Goal: Task Accomplishment & Management: Manage account settings

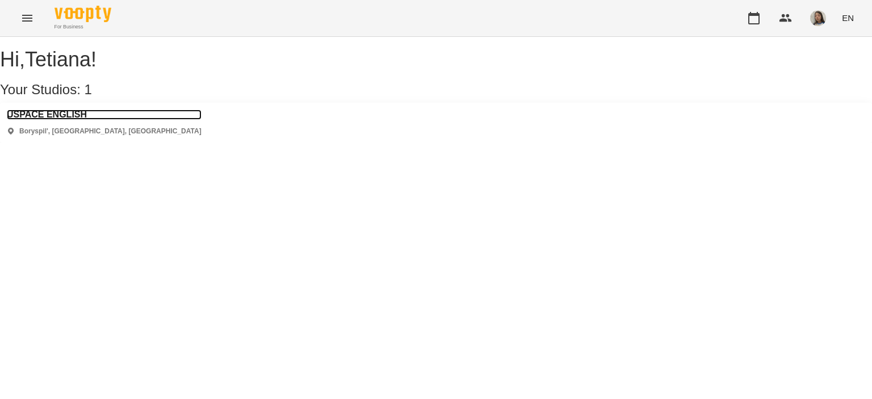
click at [44, 120] on h3 "USPACE ENGLISH" at bounding box center [104, 115] width 195 height 10
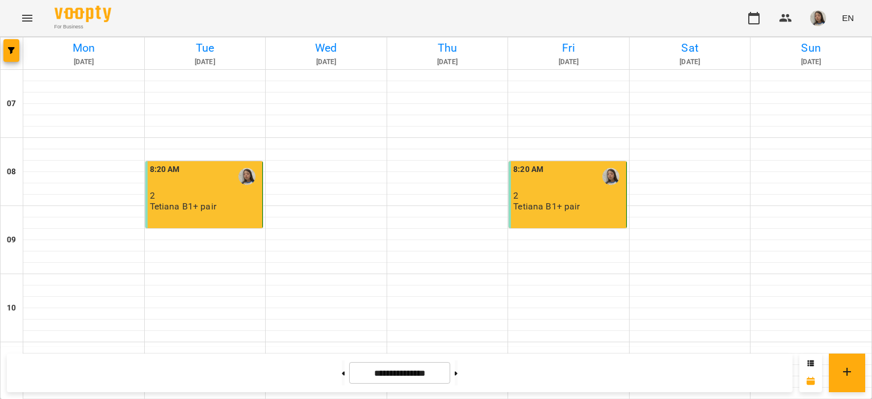
scroll to position [682, 0]
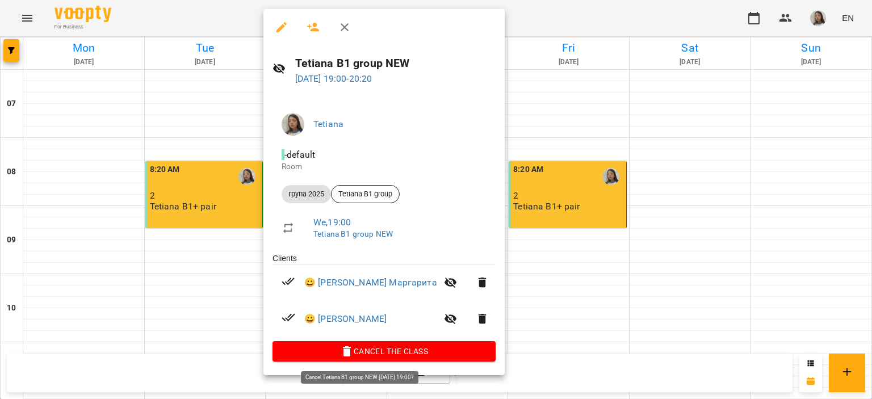
click at [346, 351] on span "Cancel the class" at bounding box center [384, 352] width 205 height 14
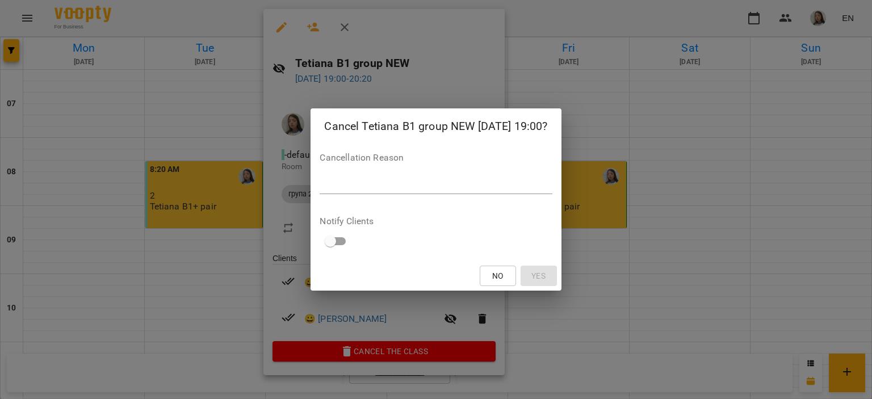
click at [357, 176] on div "*" at bounding box center [436, 185] width 232 height 18
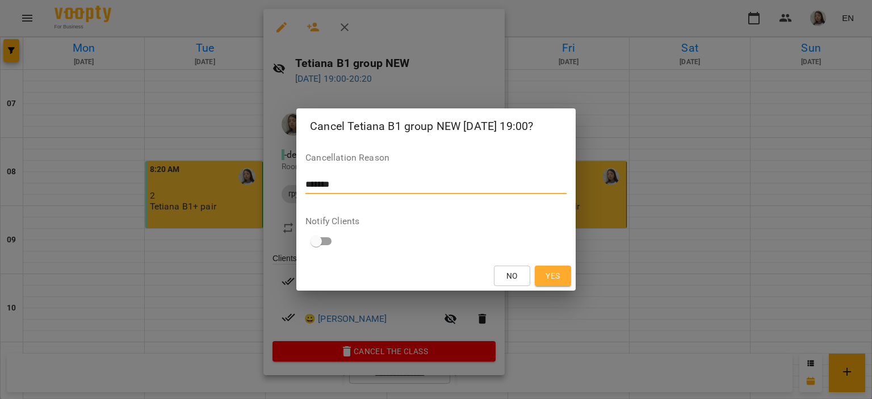
type textarea "*******"
click at [544, 273] on span "Yes" at bounding box center [553, 276] width 18 height 14
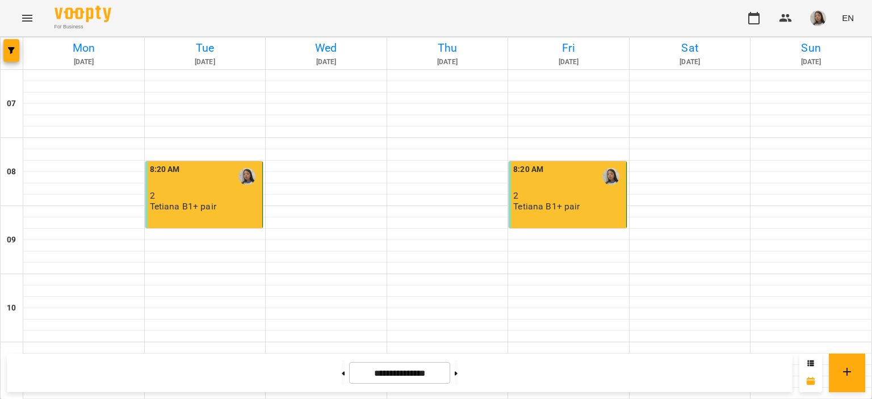
scroll to position [744, 0]
